Goal: Information Seeking & Learning: Learn about a topic

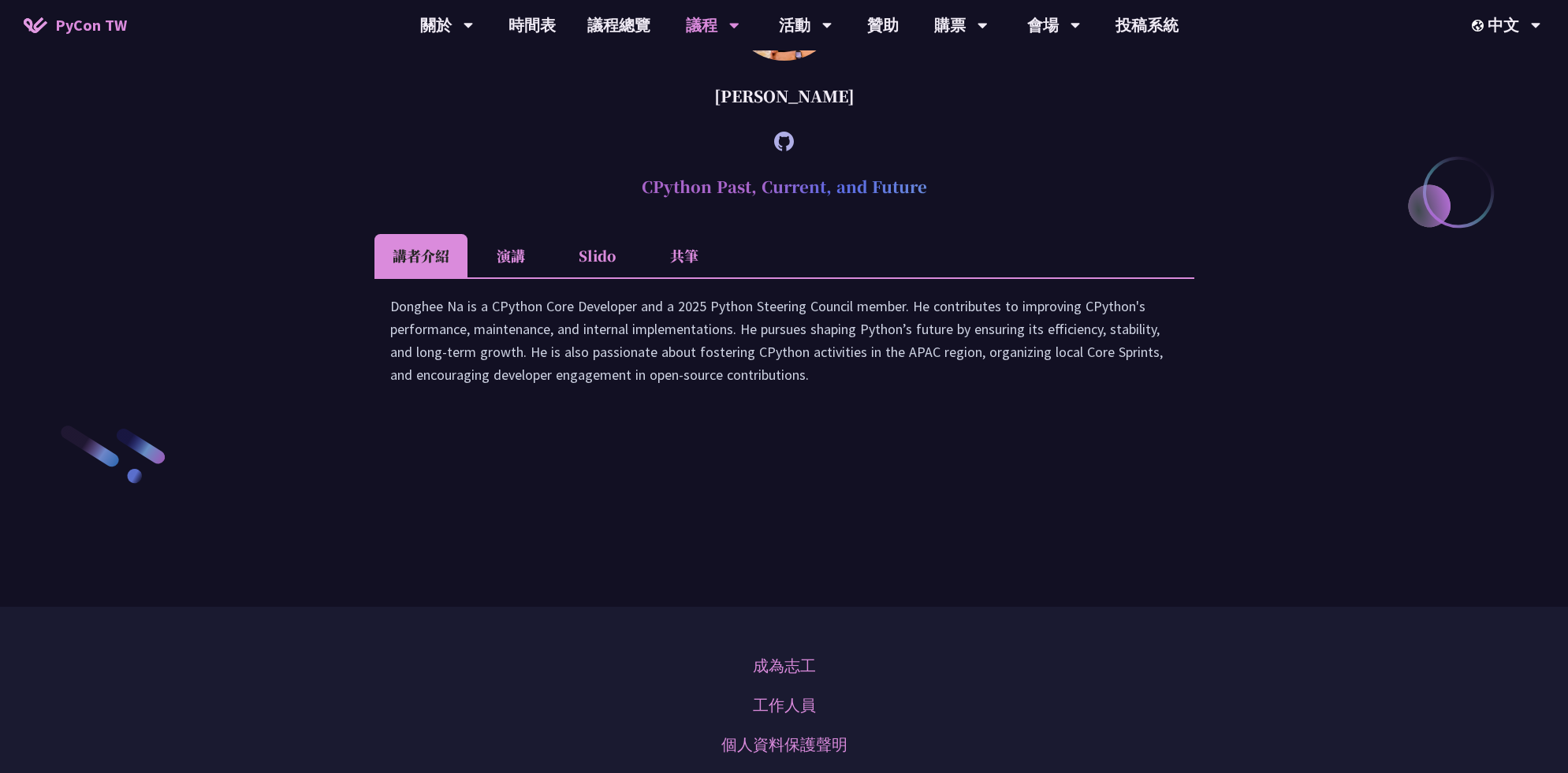
scroll to position [2076, 0]
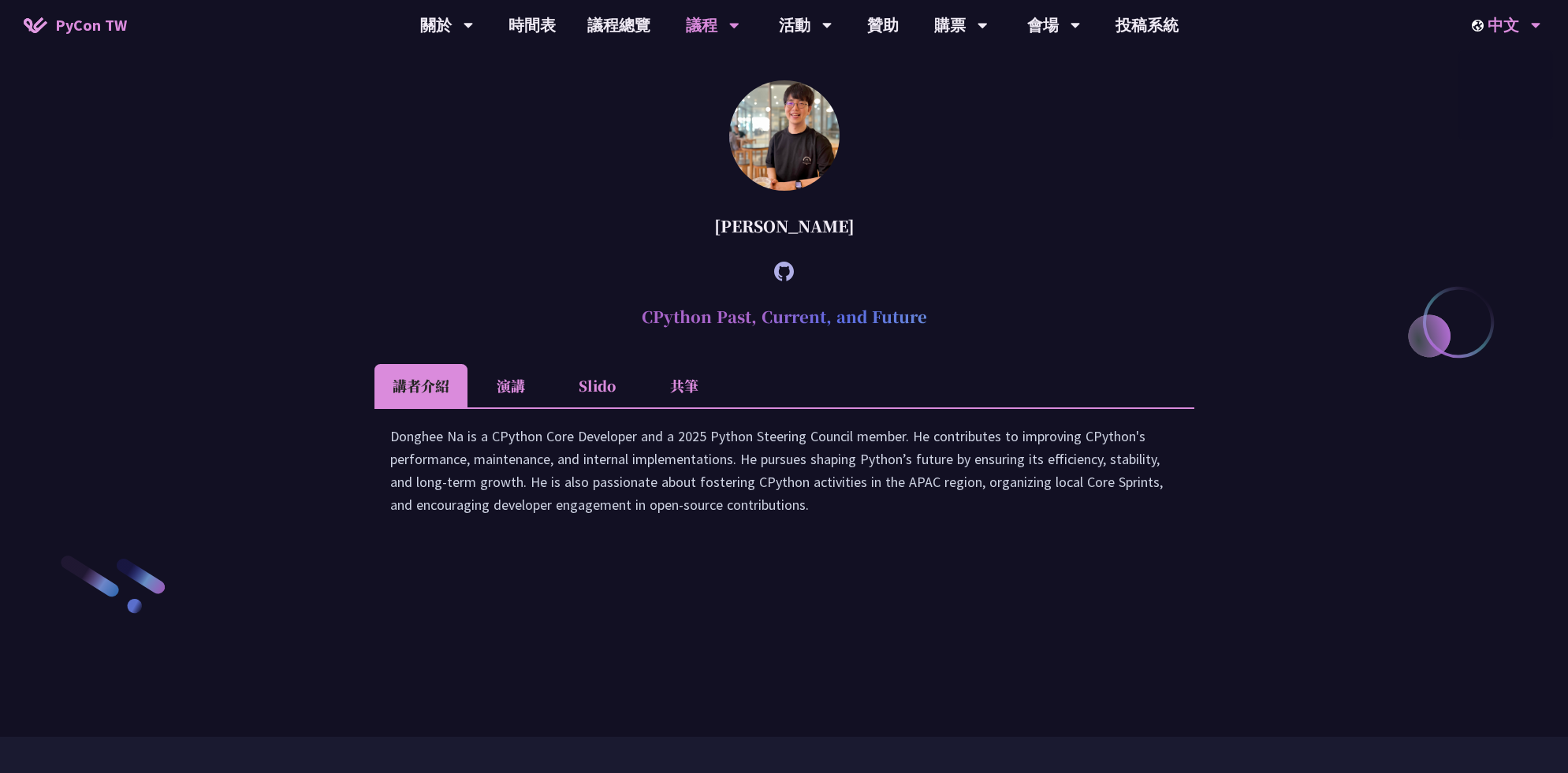
click at [1524, 35] on div "中文" at bounding box center [1506, 25] width 69 height 51
click at [1504, 70] on div "EN" at bounding box center [1505, 72] width 94 height 37
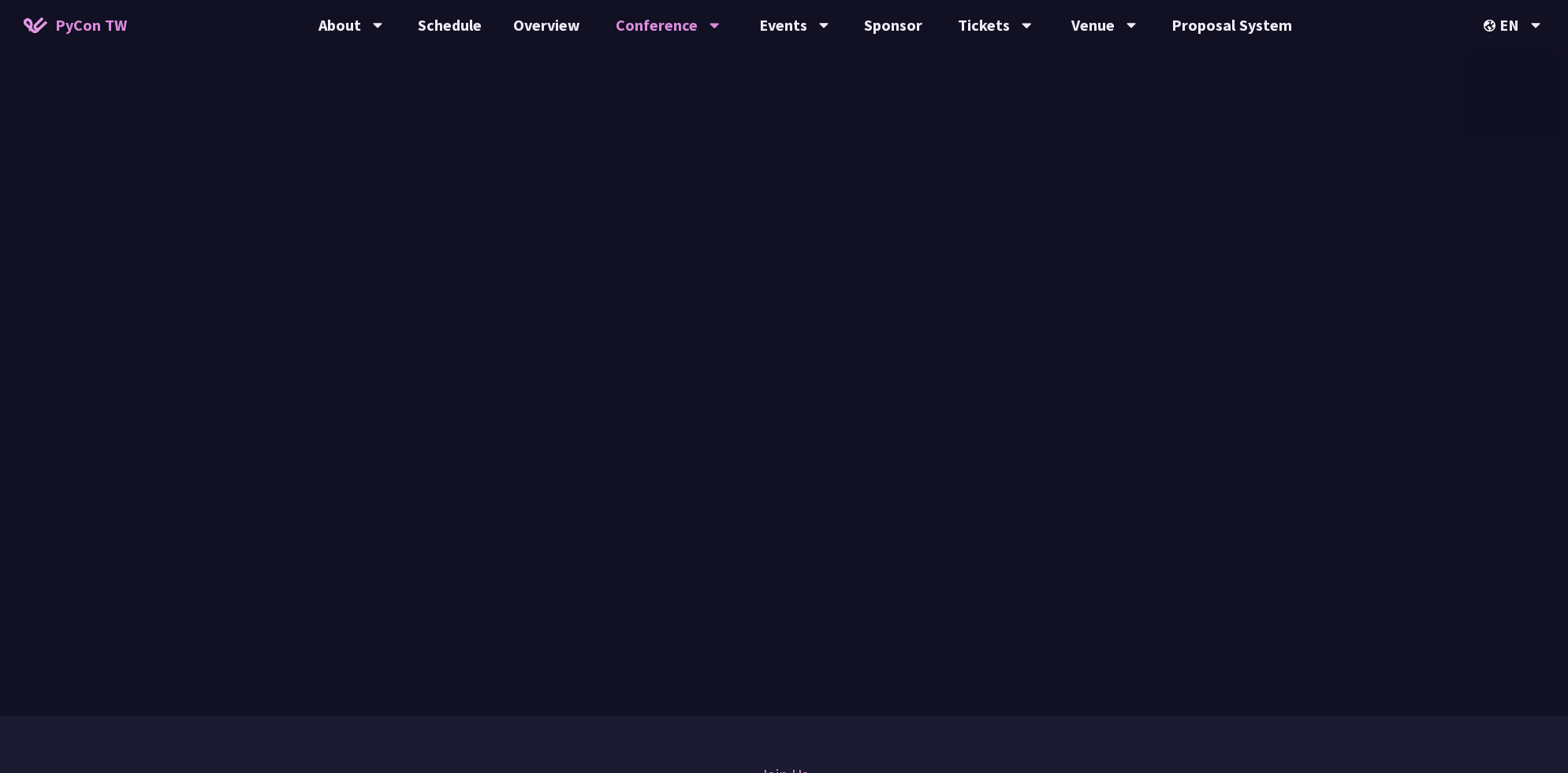
scroll to position [2172, 0]
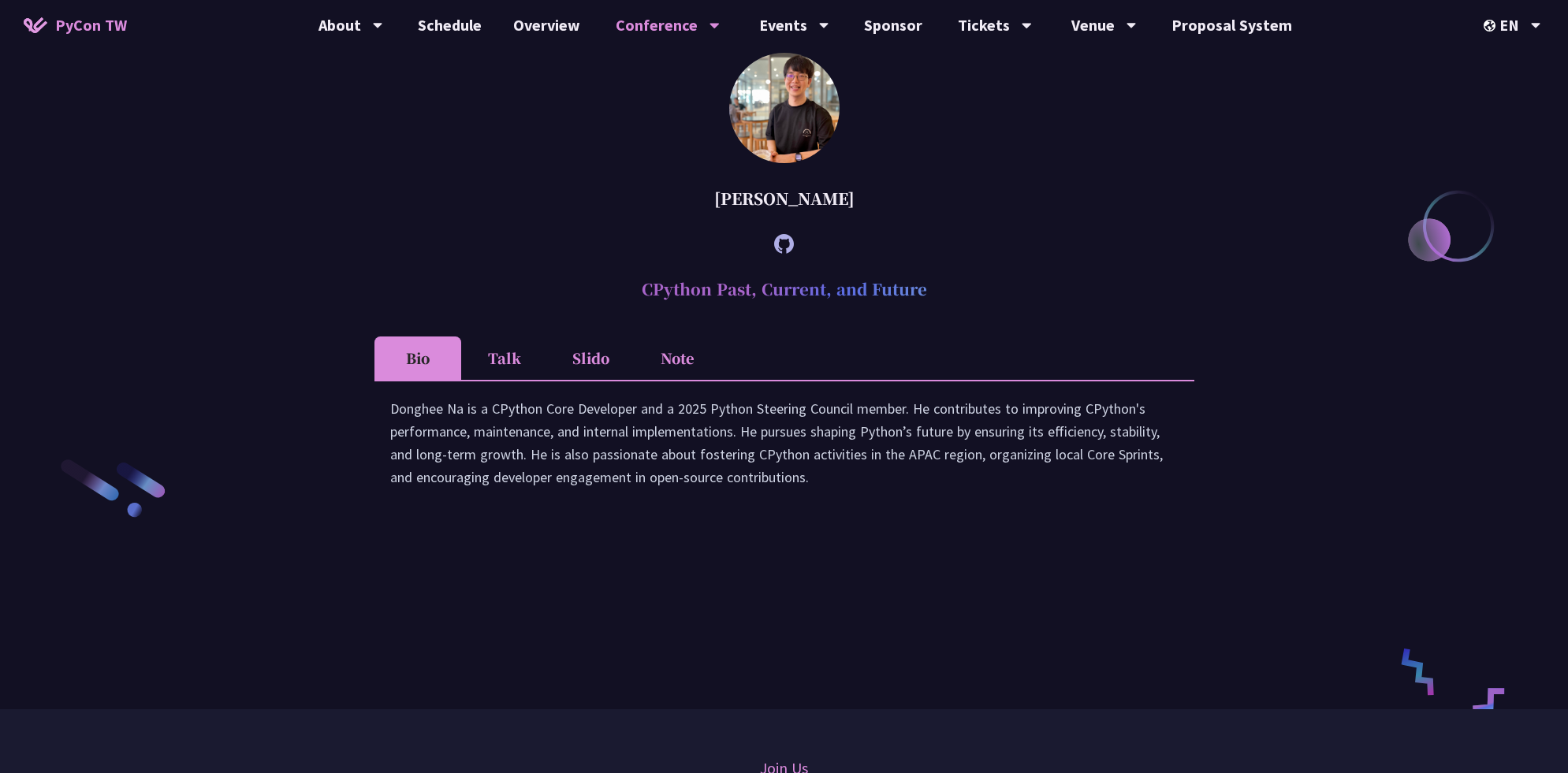
click at [511, 370] on li "Talk" at bounding box center [504, 358] width 86 height 44
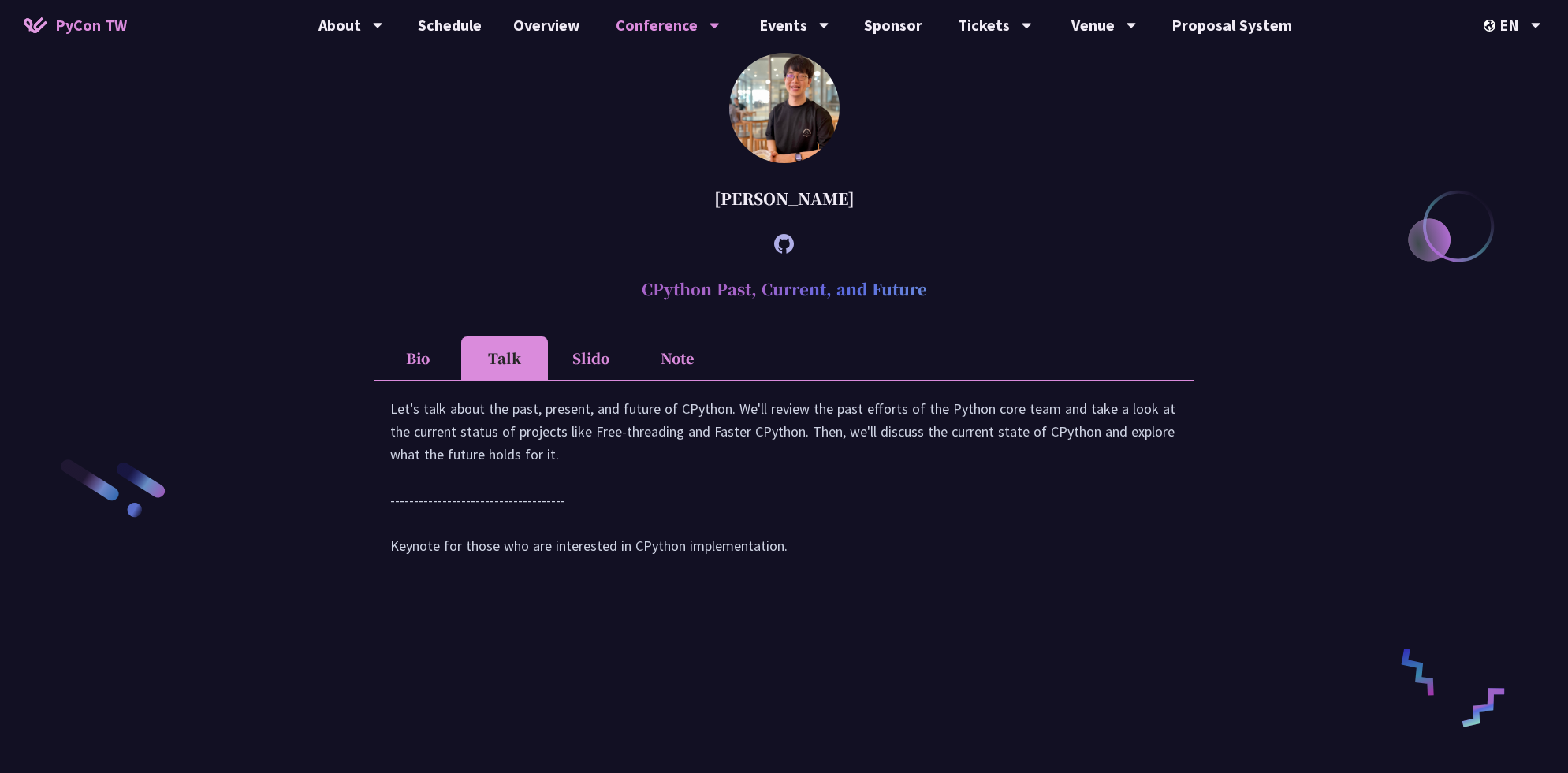
click at [600, 375] on li "Slido" at bounding box center [590, 358] width 86 height 44
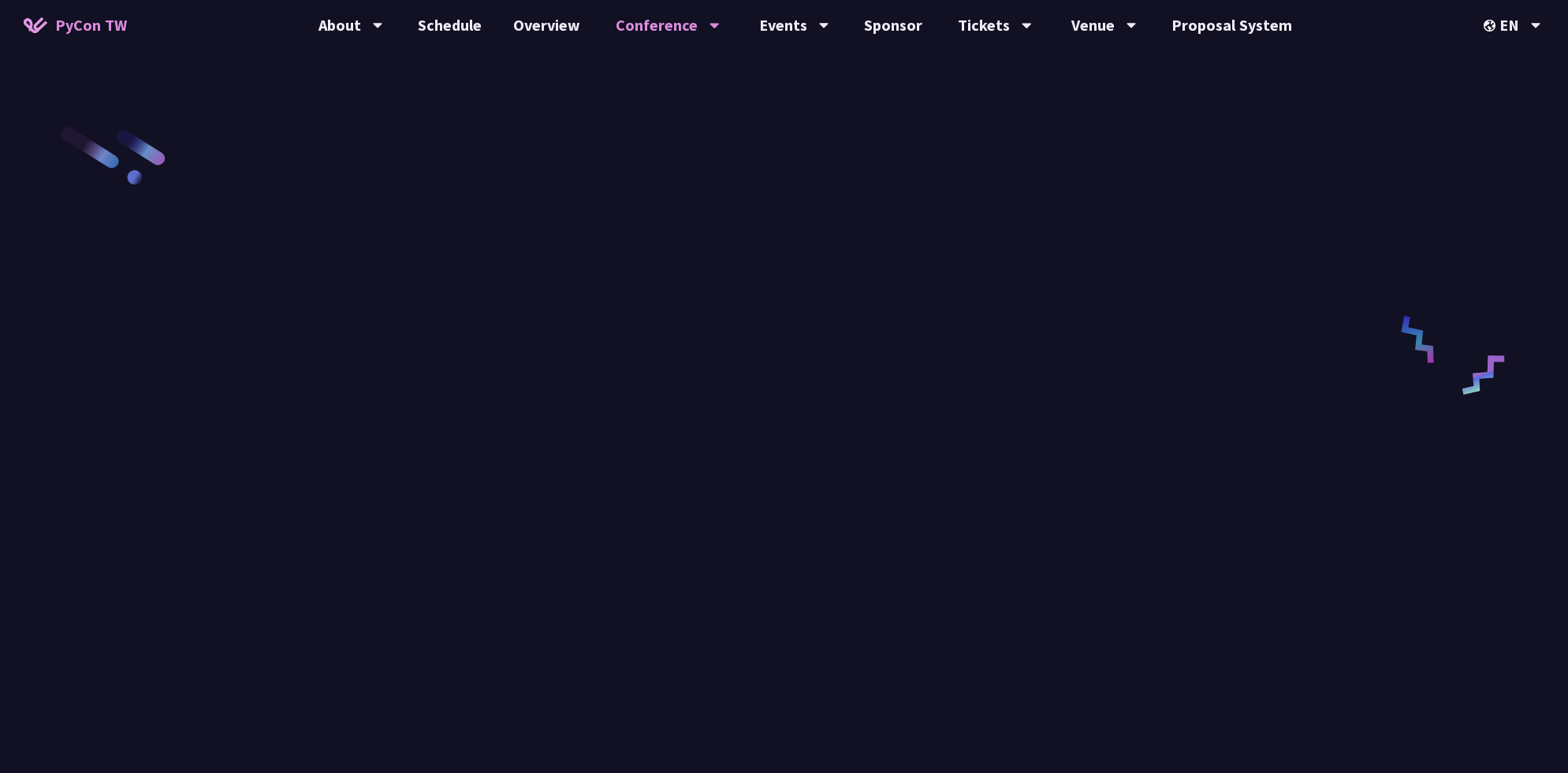
scroll to position [2487, 0]
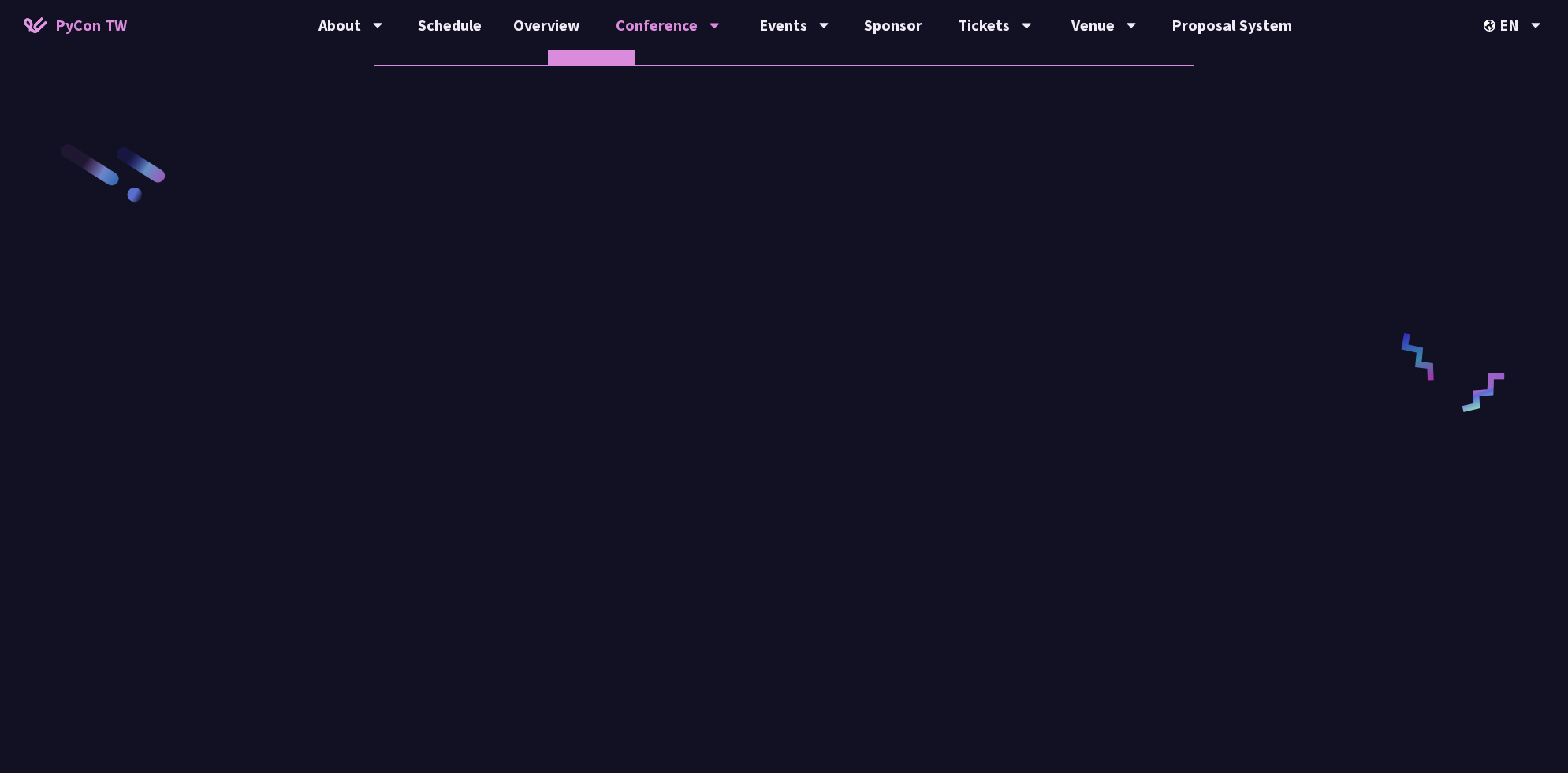
drag, startPoint x: 676, startPoint y: 67, endPoint x: 703, endPoint y: 88, distance: 34.2
click at [676, 64] on li "Note" at bounding box center [677, 43] width 86 height 44
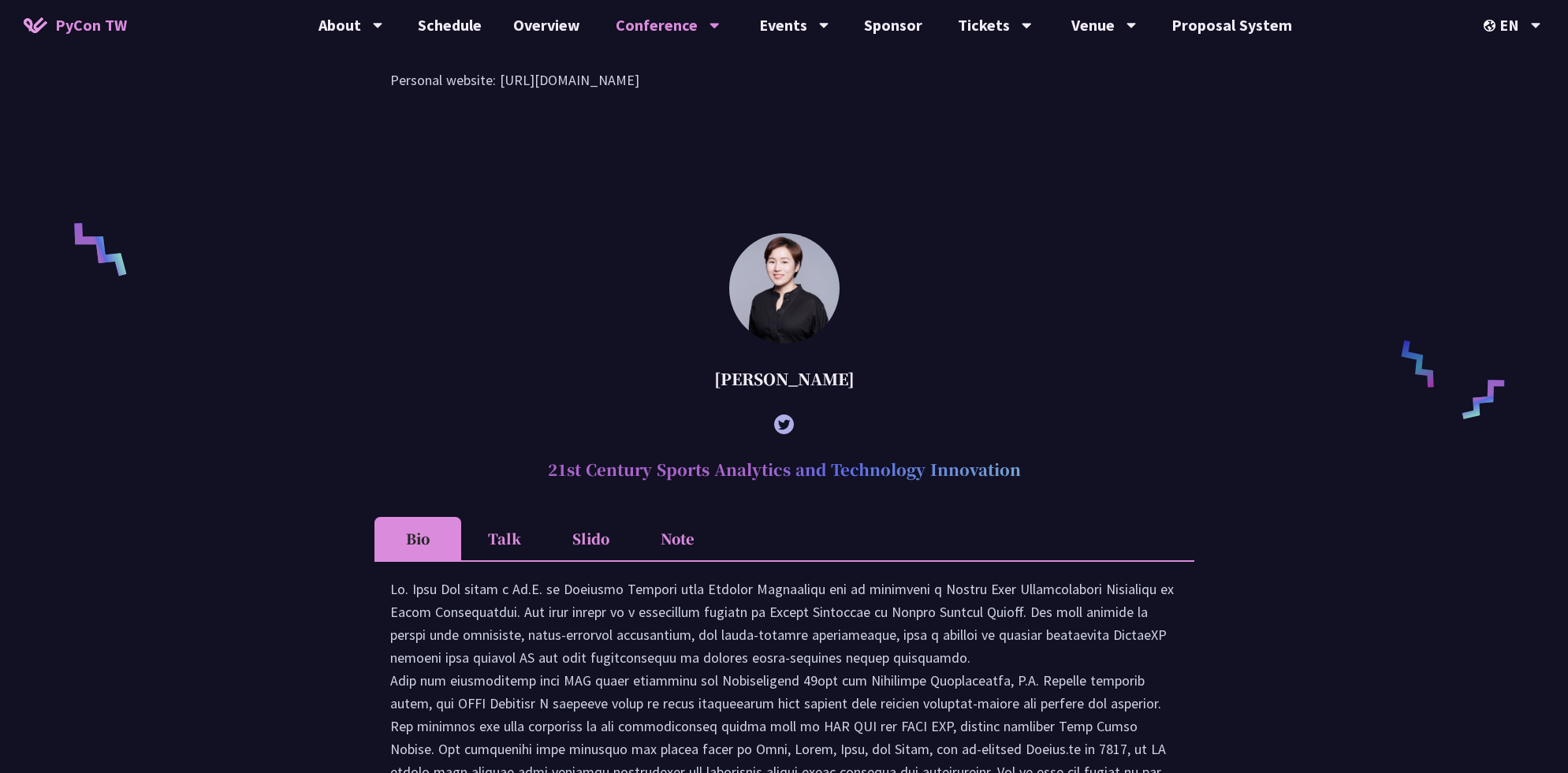
scroll to position [1068, 0]
click at [607, 563] on li "Slido" at bounding box center [590, 542] width 86 height 44
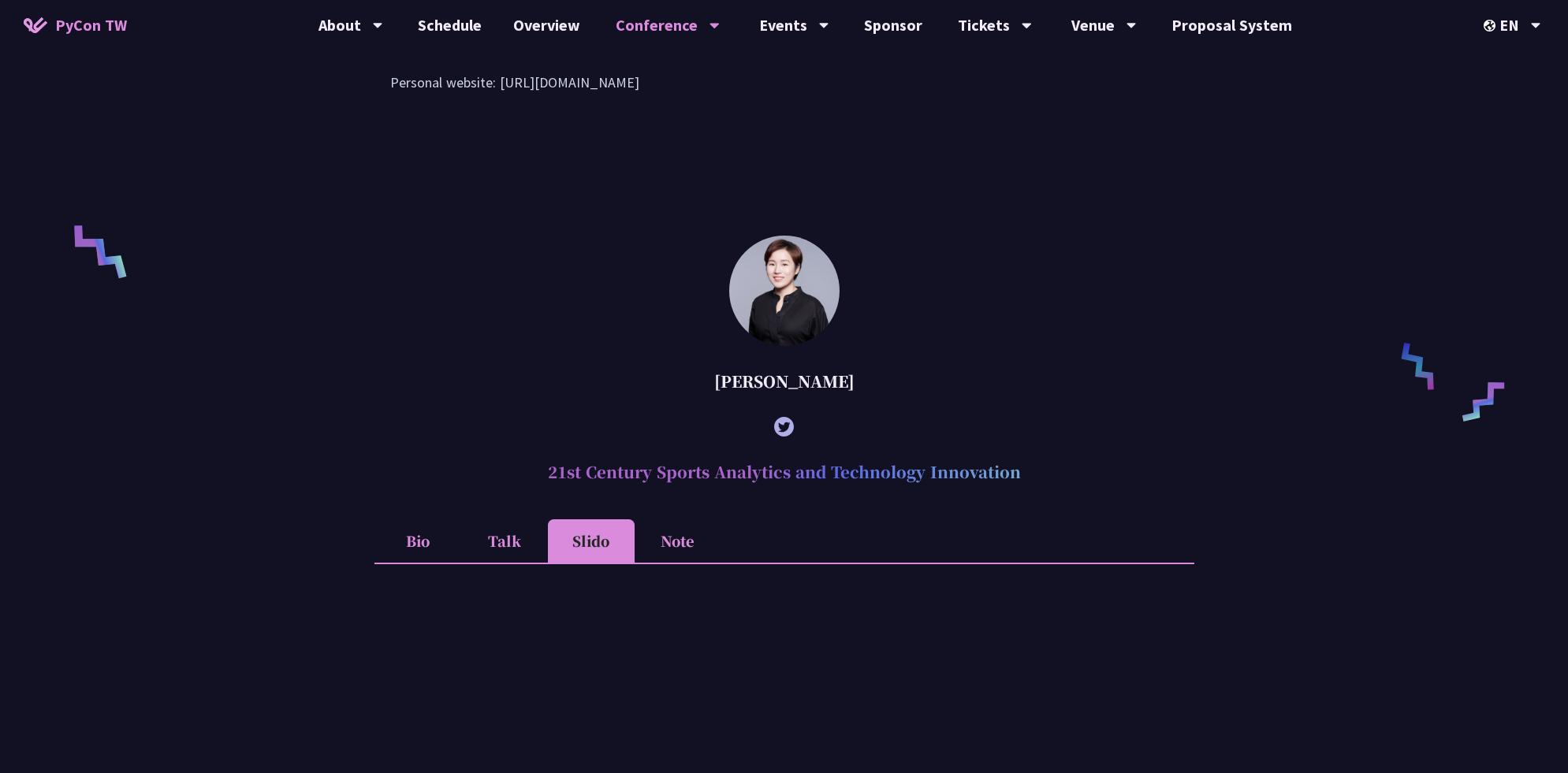
click at [439, 558] on li "Bio" at bounding box center [417, 542] width 86 height 44
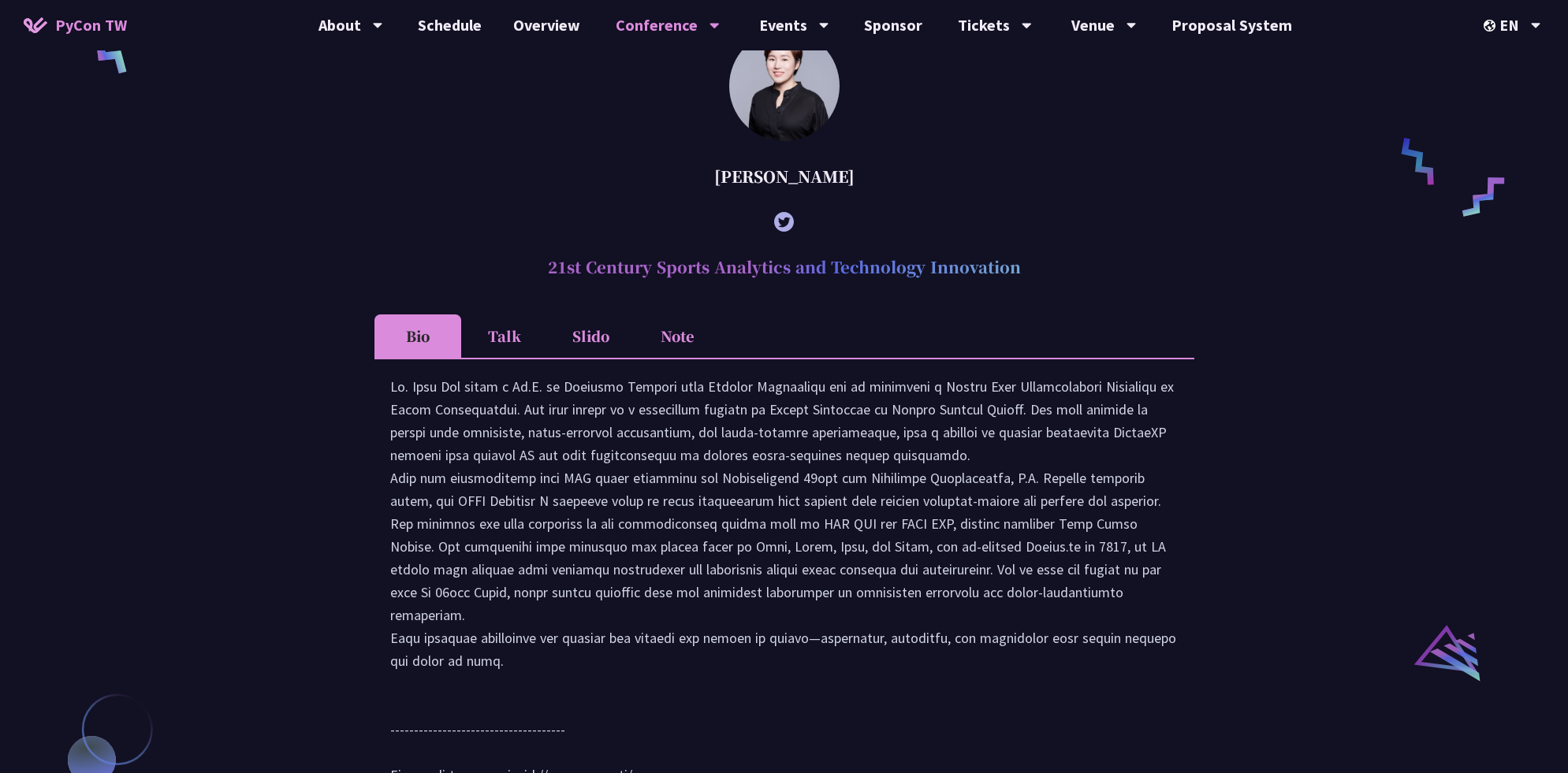
scroll to position [1305, 0]
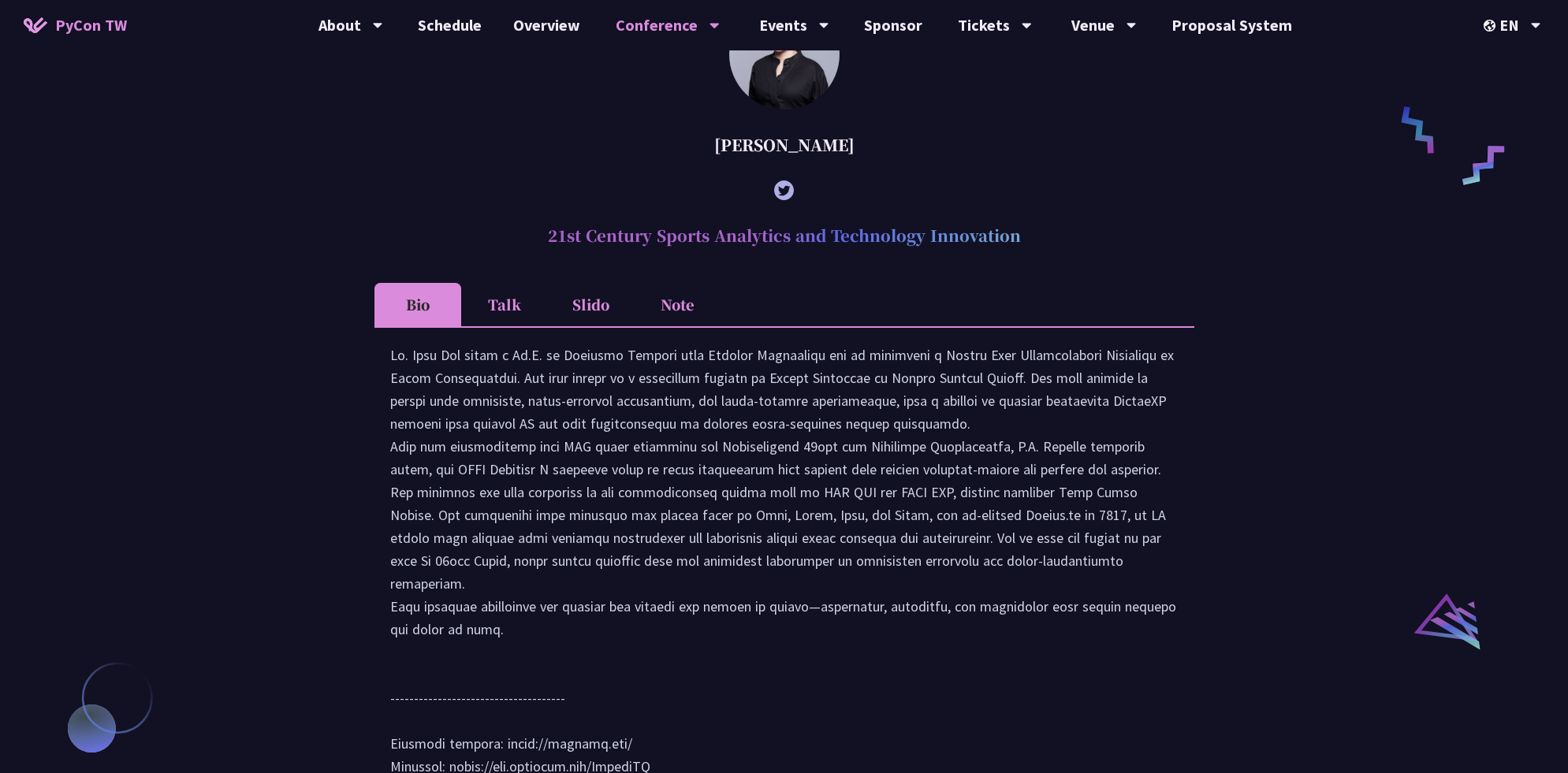
click at [523, 324] on li "Talk" at bounding box center [504, 305] width 86 height 44
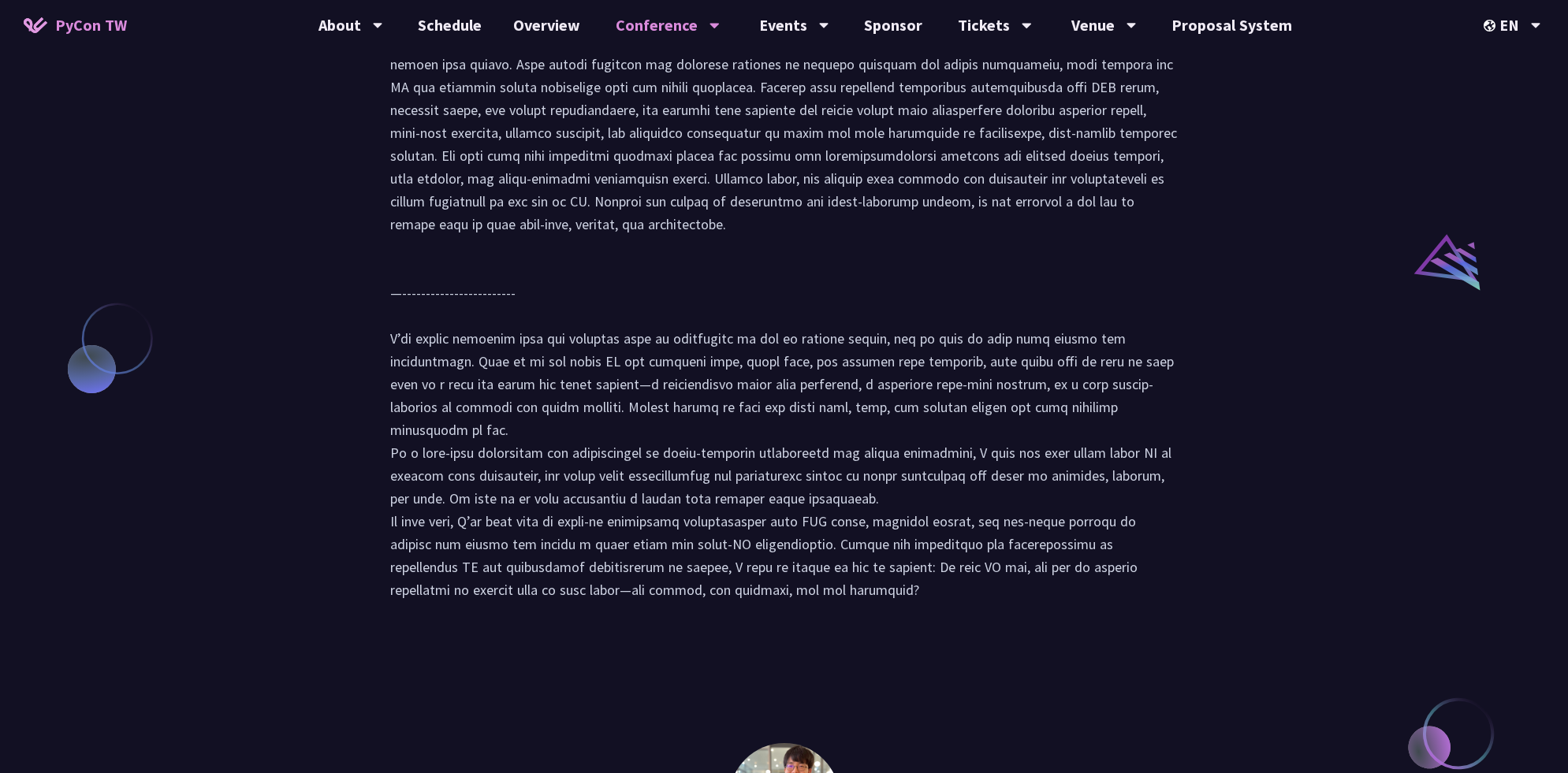
scroll to position [1383, 0]
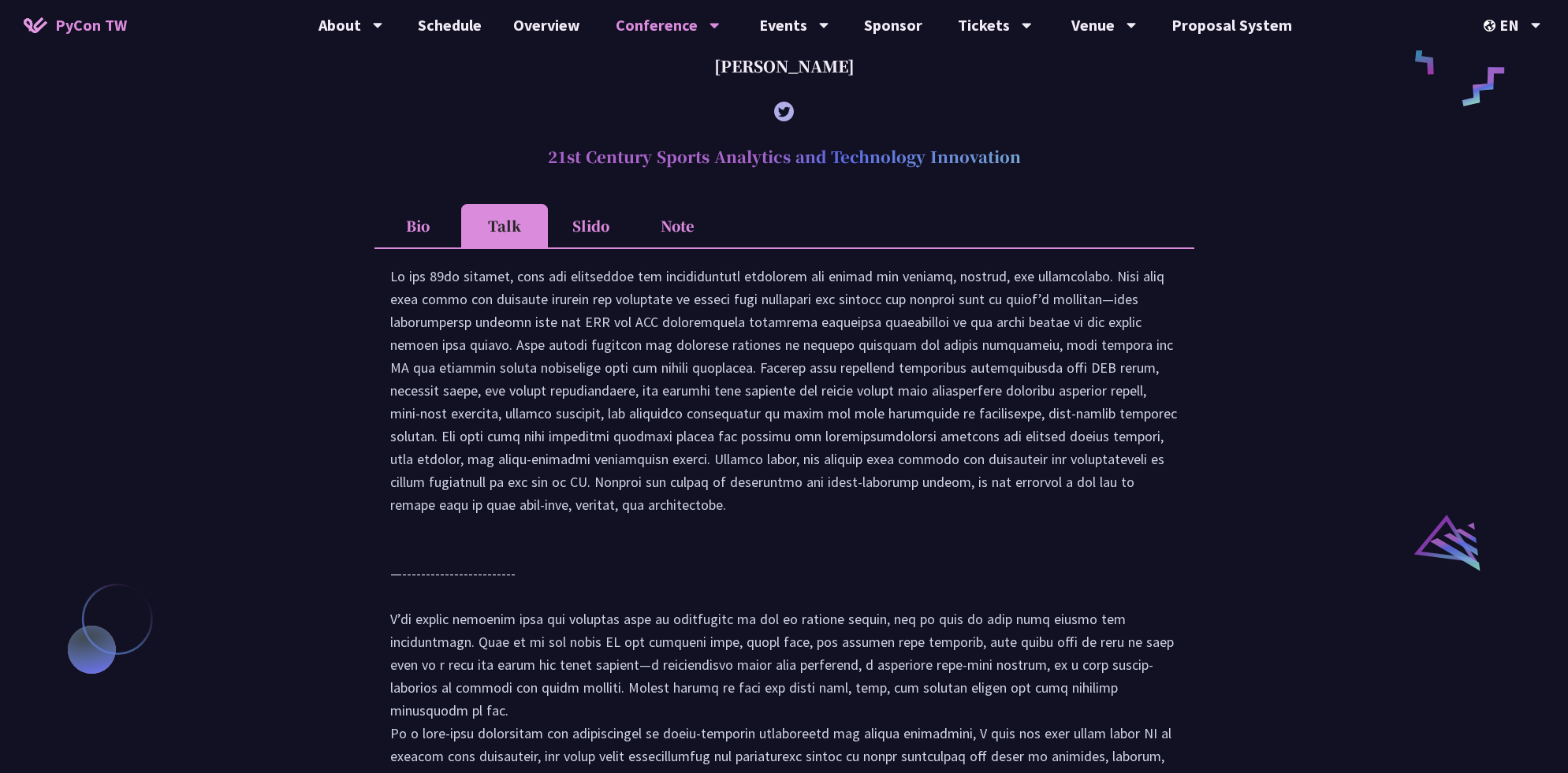
click at [575, 247] on li "Slido" at bounding box center [590, 226] width 86 height 44
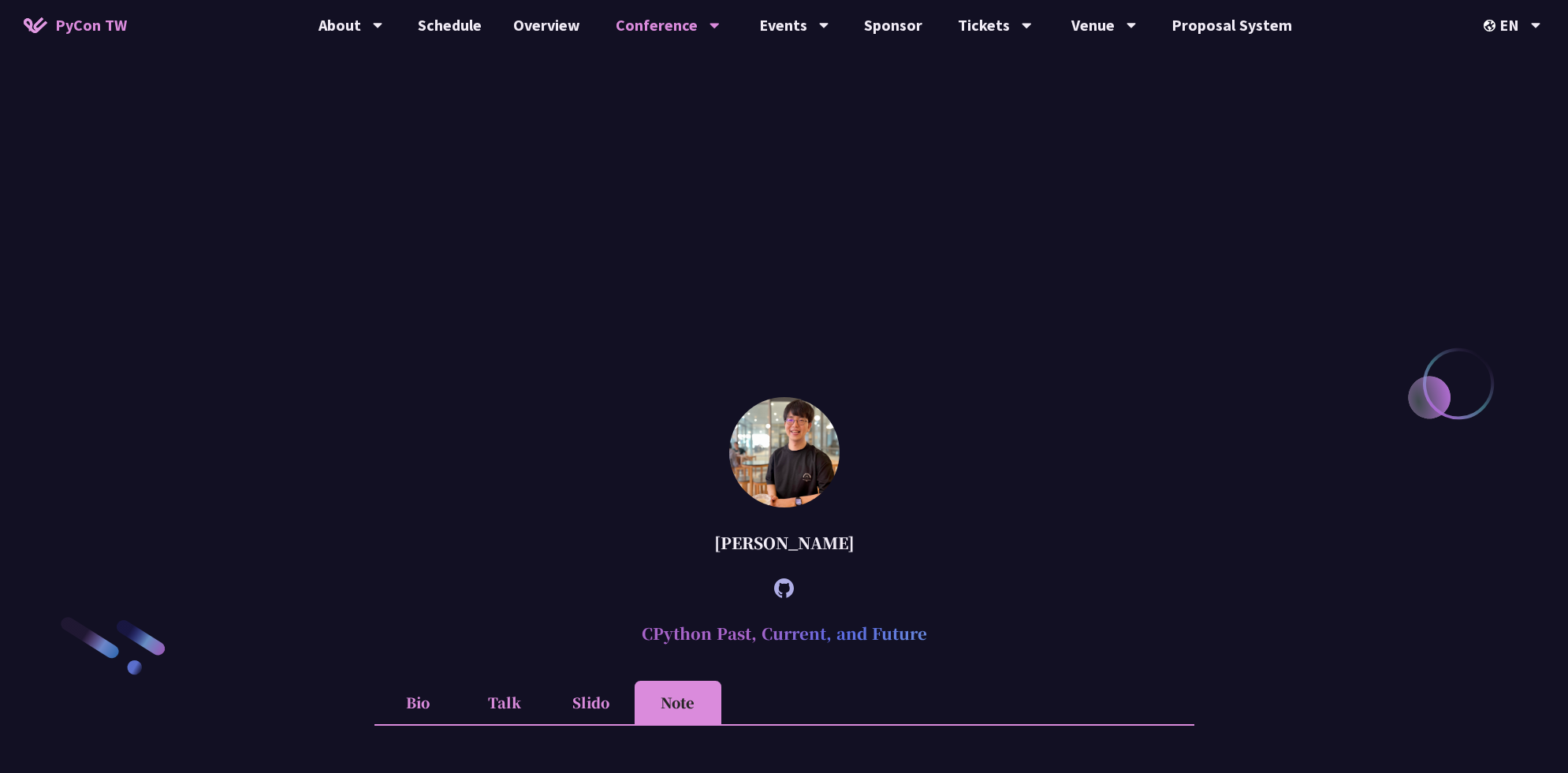
scroll to position [1463, 0]
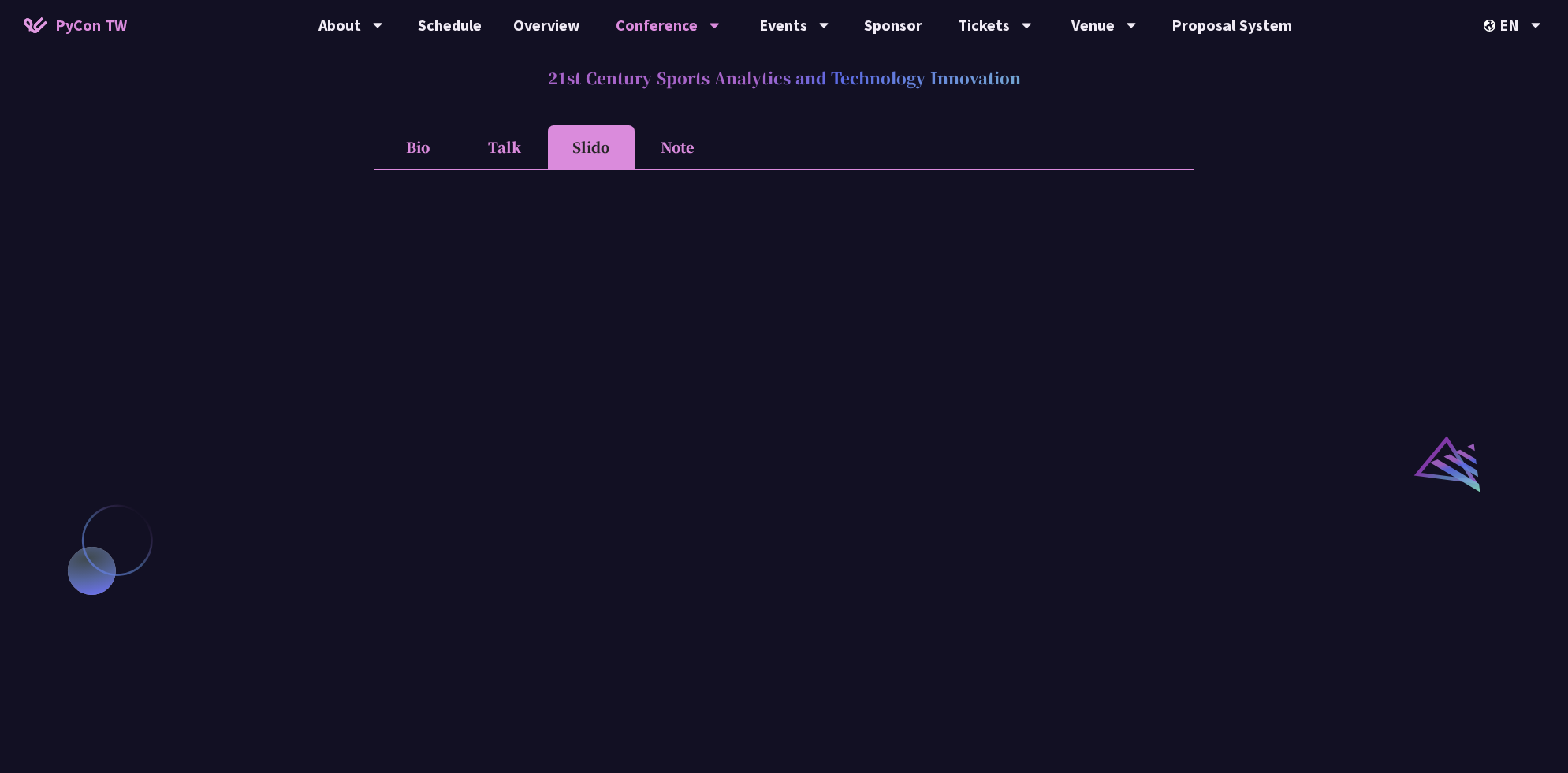
click at [674, 169] on li "Note" at bounding box center [677, 147] width 86 height 44
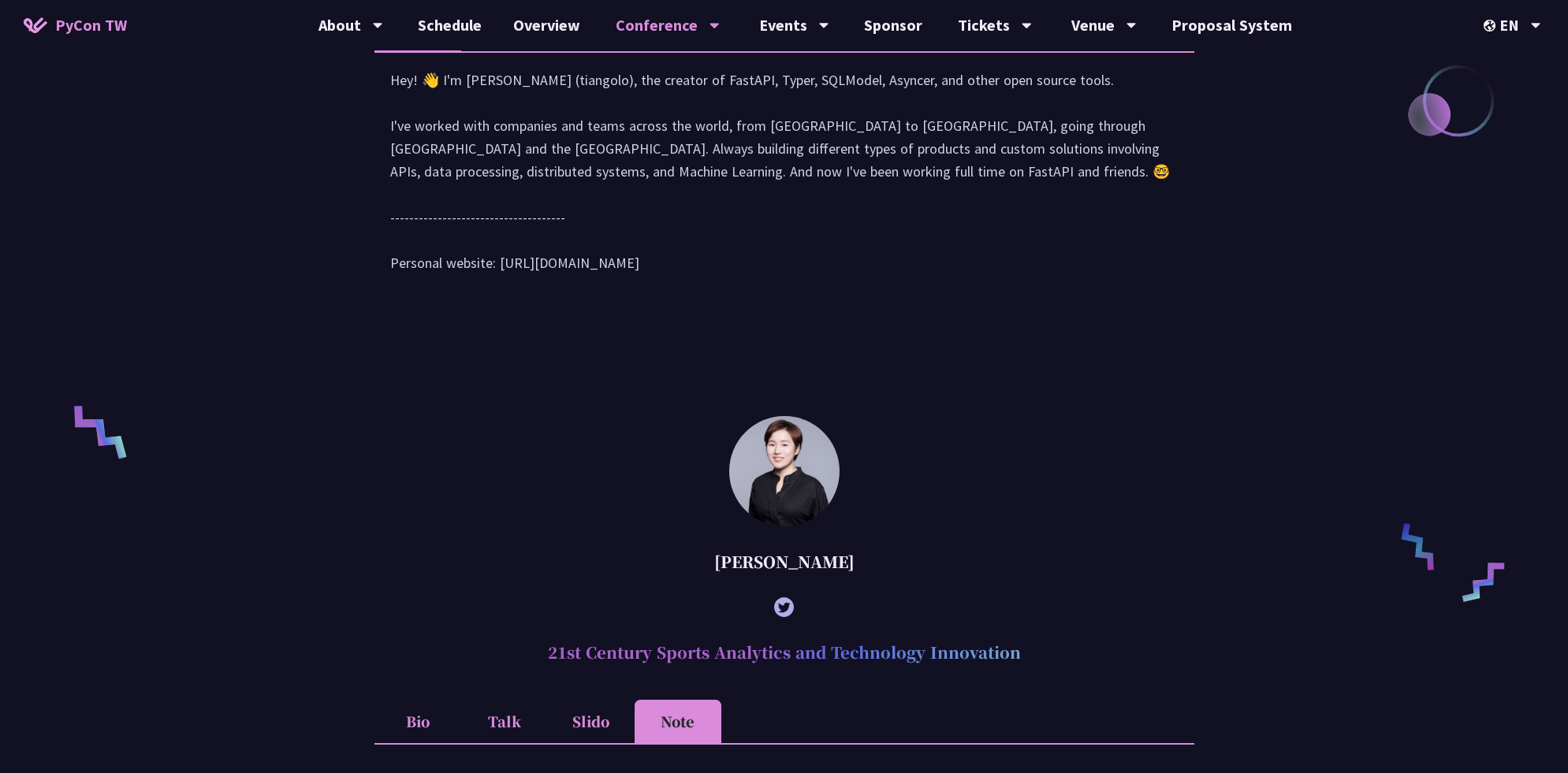
scroll to position [516, 0]
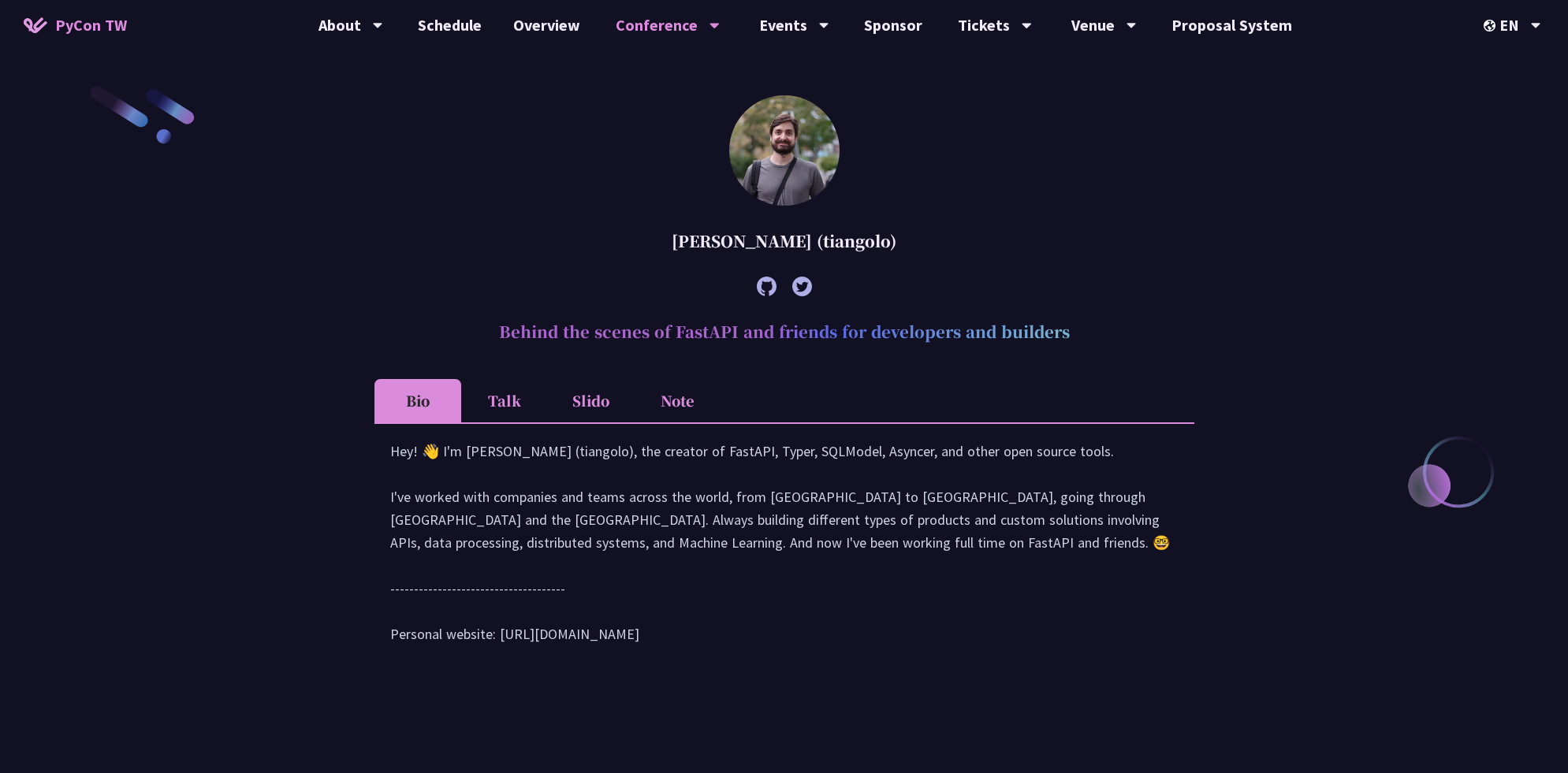
click at [504, 397] on li "Talk" at bounding box center [504, 401] width 86 height 44
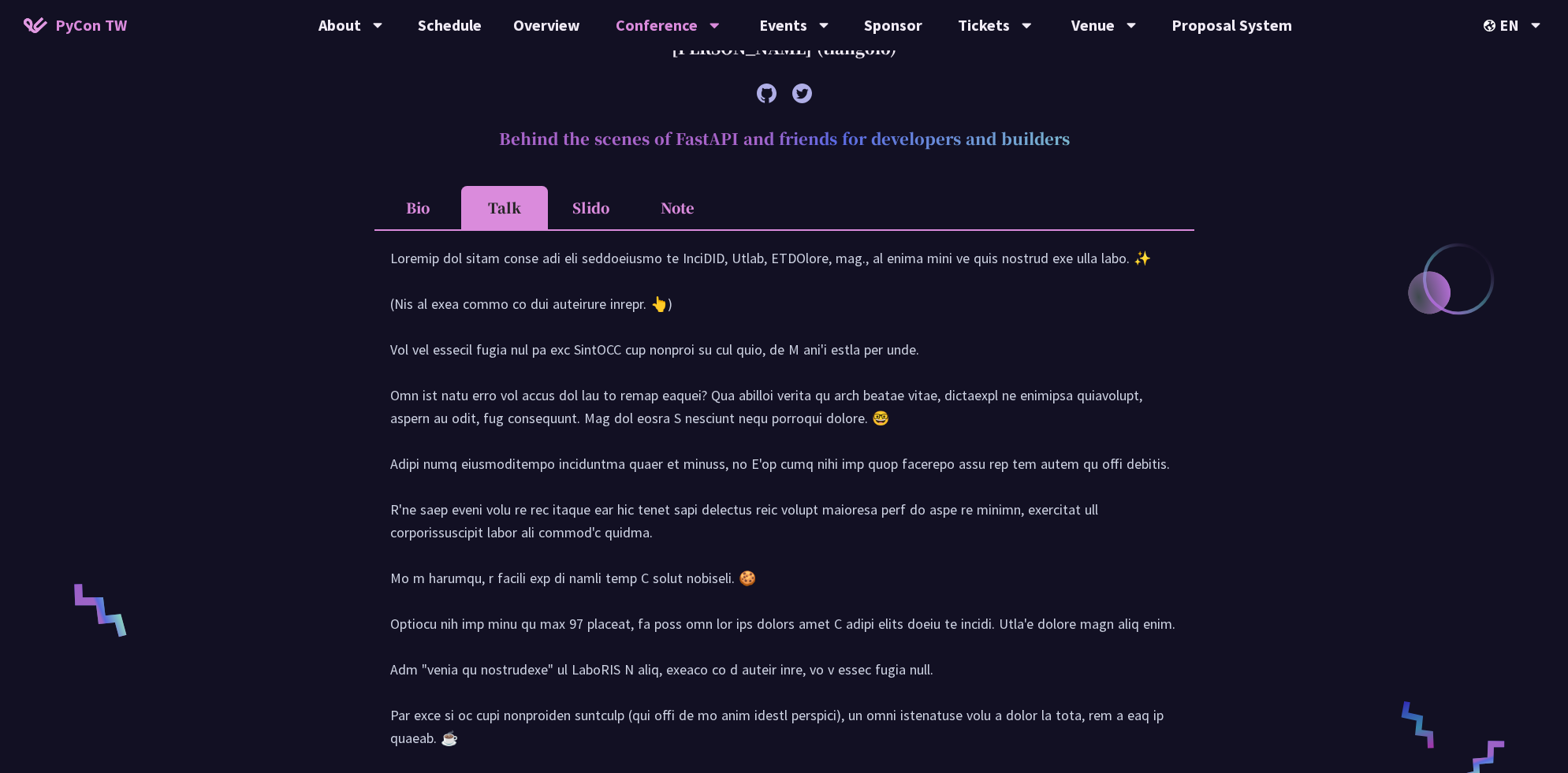
scroll to position [674, 0]
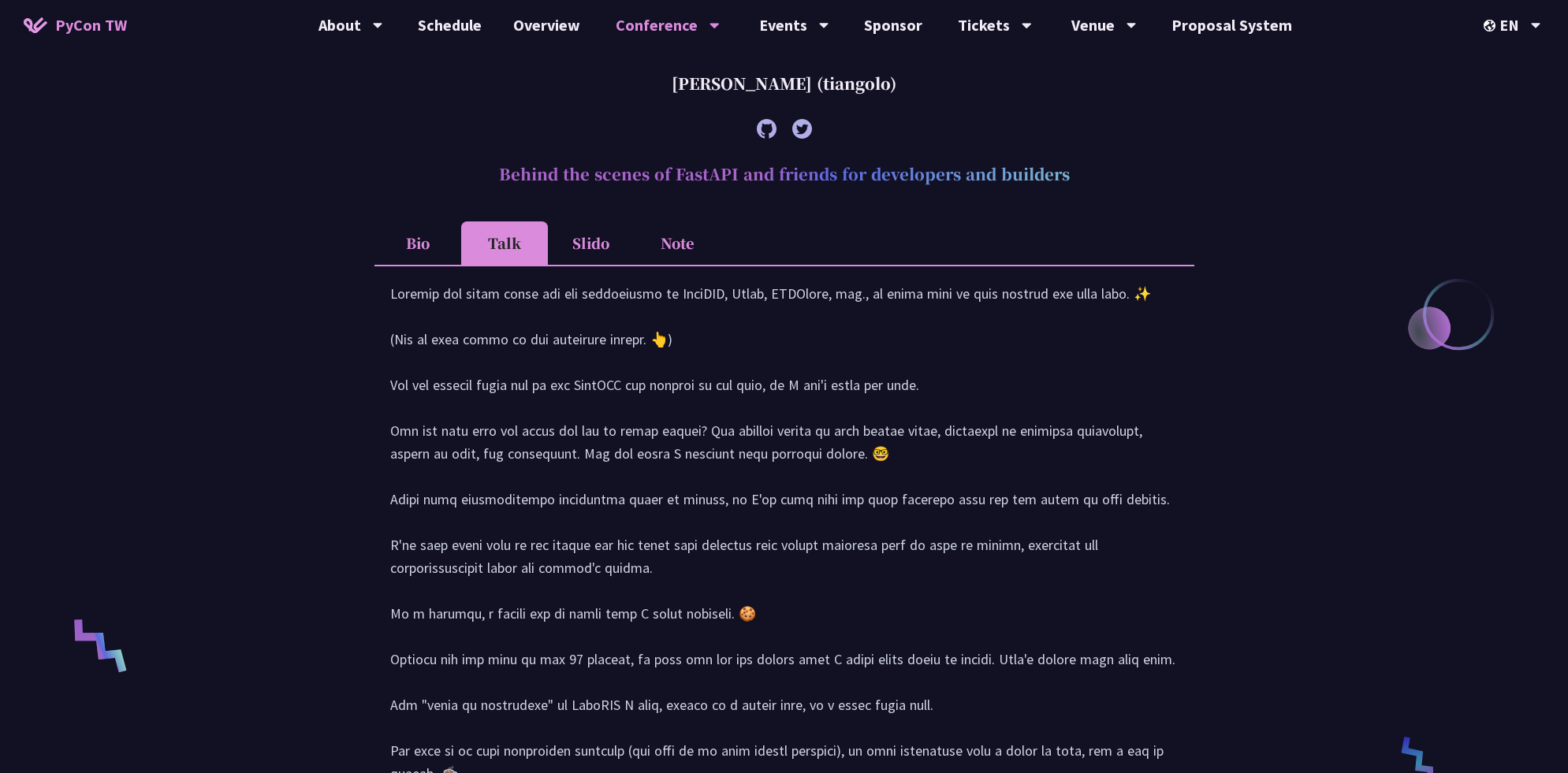
click at [603, 238] on li "Slido" at bounding box center [590, 243] width 86 height 44
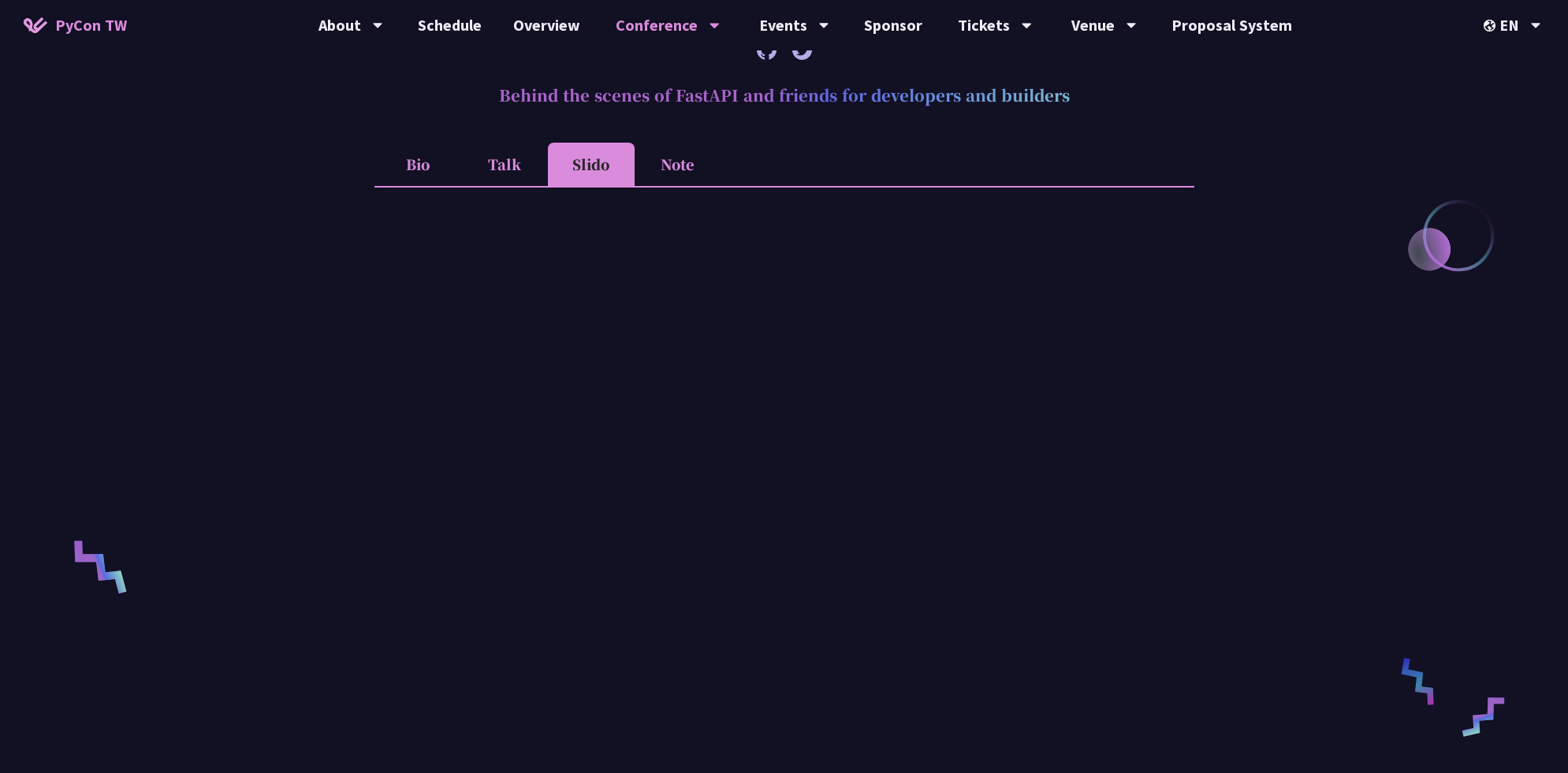
scroll to position [832, 0]
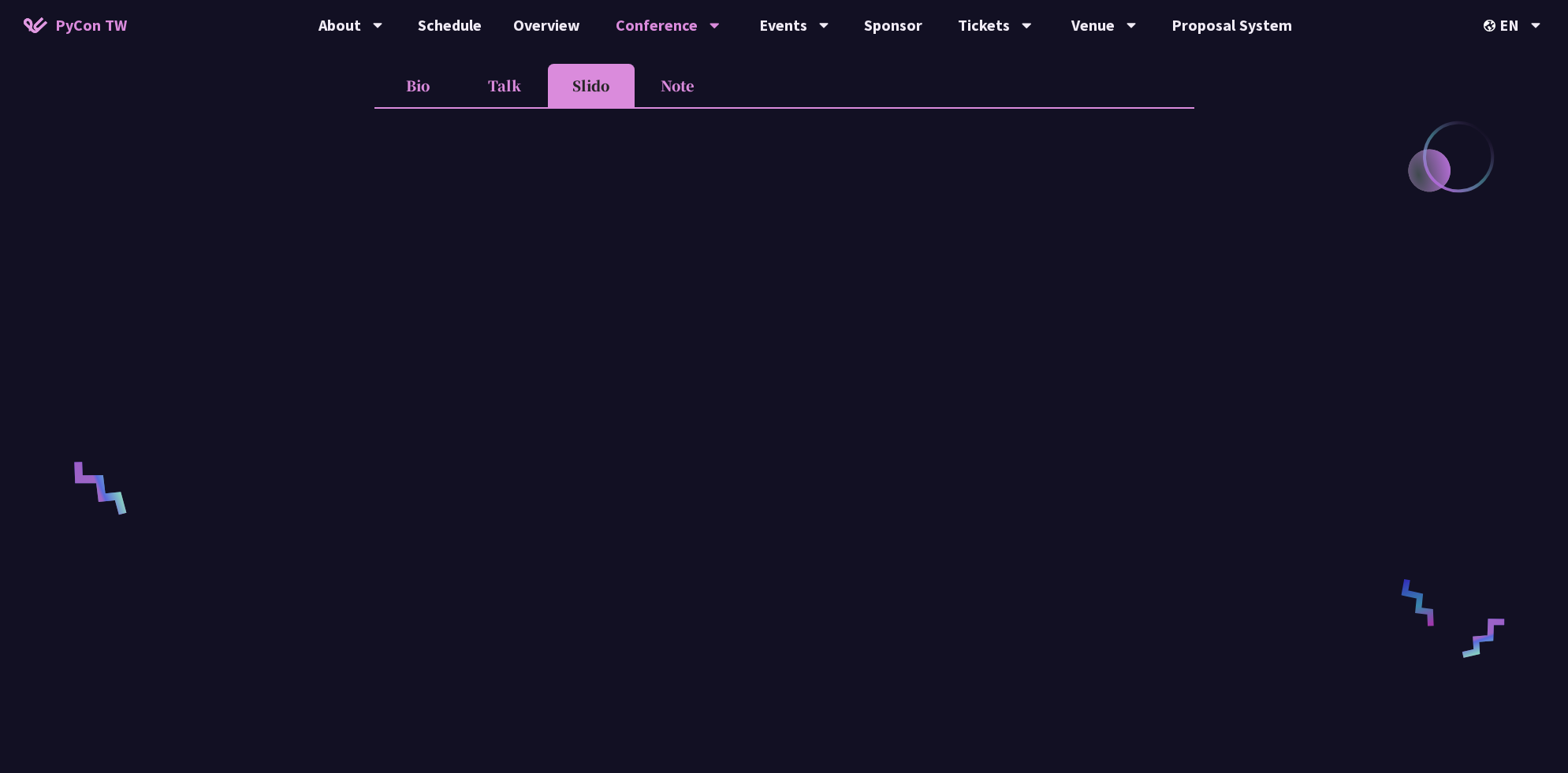
click at [694, 84] on li "Note" at bounding box center [677, 85] width 86 height 44
